Goal: Task Accomplishment & Management: Use online tool/utility

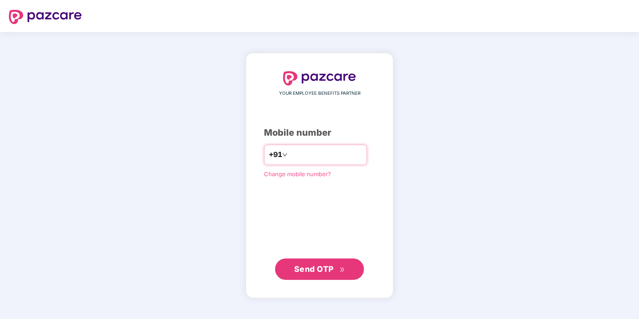
type input "**********"
click at [304, 260] on button "Send OTP" at bounding box center [319, 268] width 89 height 21
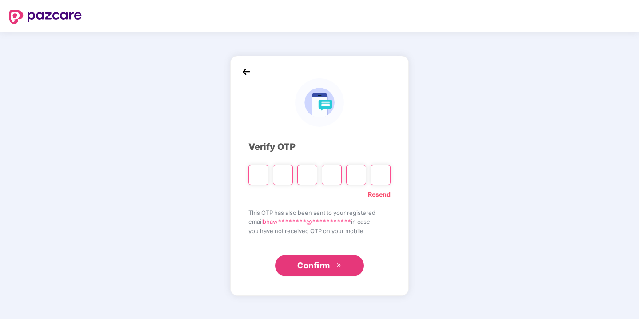
type input "*"
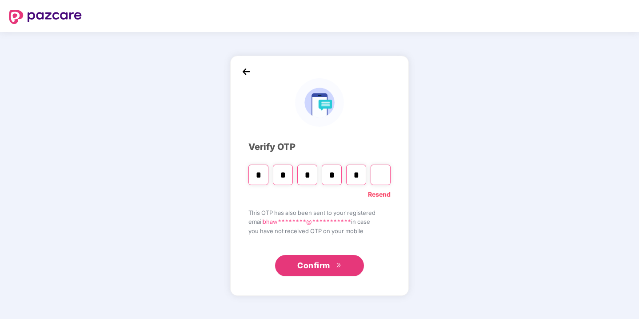
type input "*"
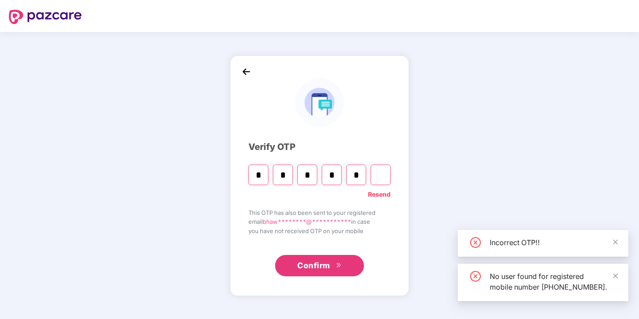
click at [362, 176] on input "*" at bounding box center [356, 174] width 20 height 20
type input "*"
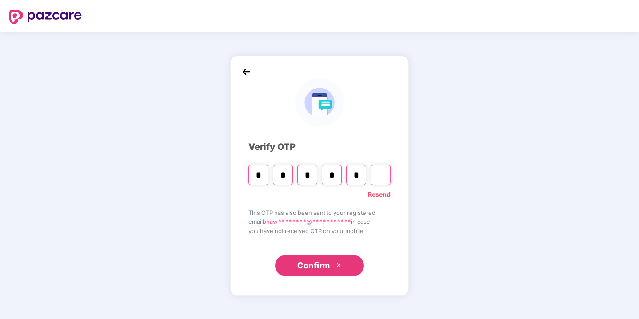
type input "*"
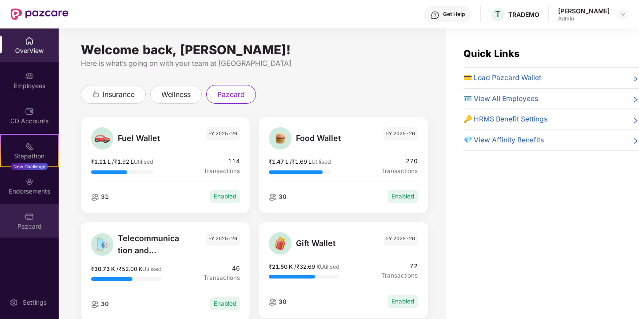
click at [35, 219] on div "Pazcard" at bounding box center [29, 220] width 59 height 33
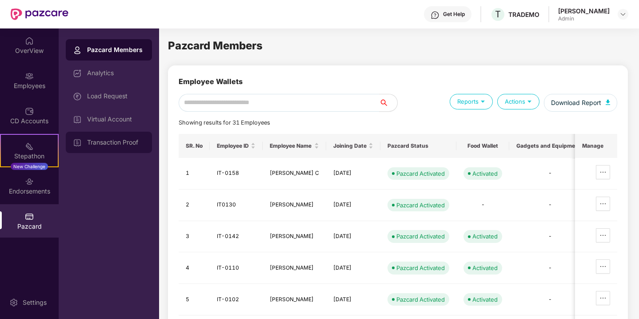
click at [114, 144] on div "Transaction Proof" at bounding box center [116, 142] width 58 height 7
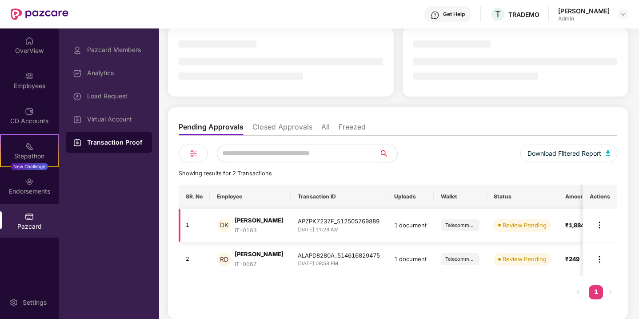
scroll to position [0, 29]
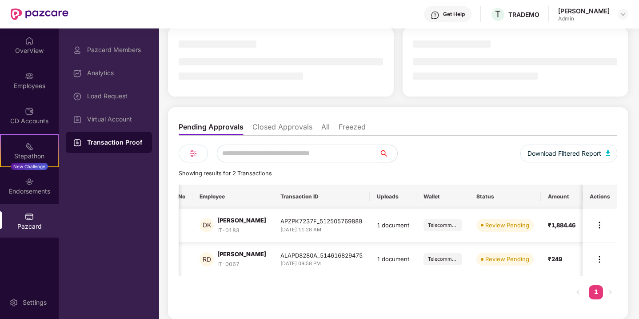
click at [601, 221] on img at bounding box center [599, 225] width 11 height 11
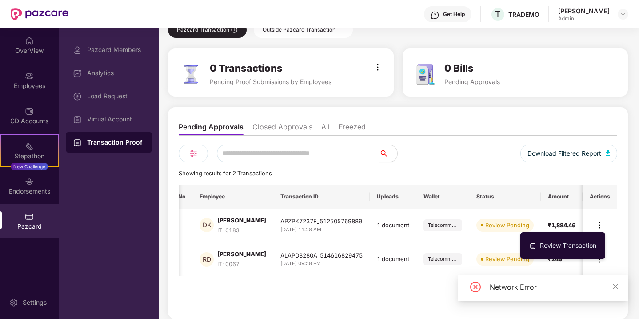
scroll to position [0, 0]
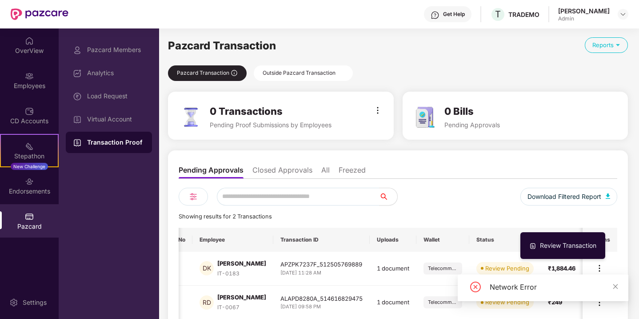
click at [287, 74] on div "Outside Pazcard Transaction" at bounding box center [303, 73] width 99 height 16
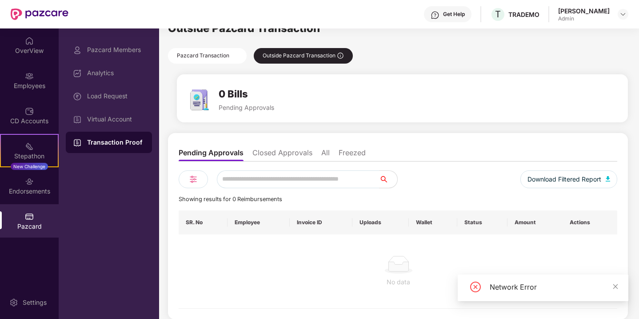
scroll to position [17, 0]
drag, startPoint x: 324, startPoint y: 154, endPoint x: 324, endPoint y: 158, distance: 4.5
click at [324, 154] on li "All" at bounding box center [325, 154] width 8 height 13
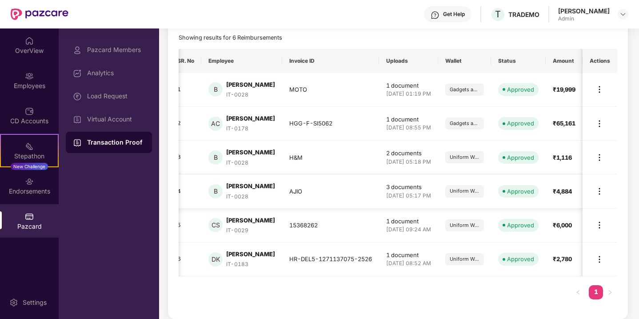
scroll to position [0, 24]
